Goal: Transaction & Acquisition: Book appointment/travel/reservation

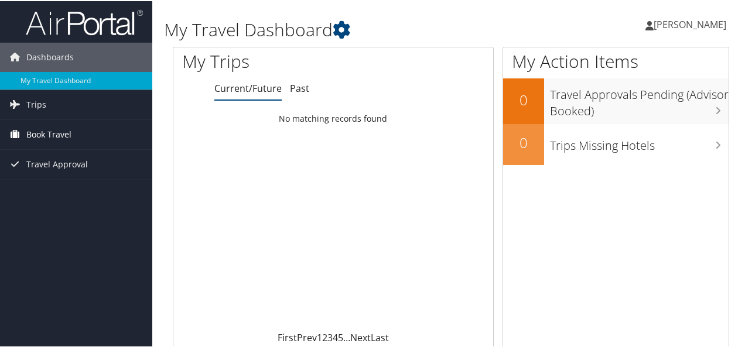
click at [43, 131] on span "Book Travel" at bounding box center [48, 133] width 45 height 29
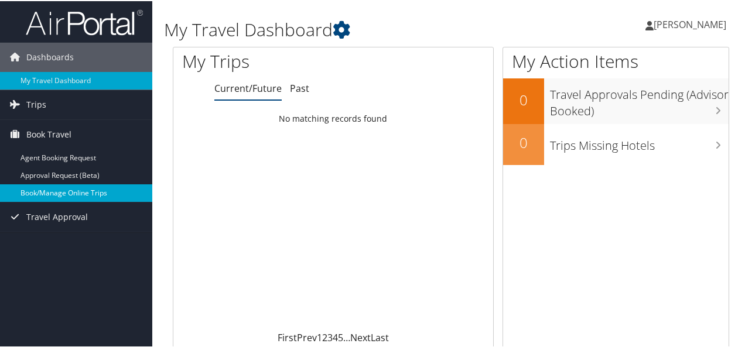
click at [42, 196] on link "Book/Manage Online Trips" at bounding box center [76, 192] width 152 height 18
